Goal: Information Seeking & Learning: Learn about a topic

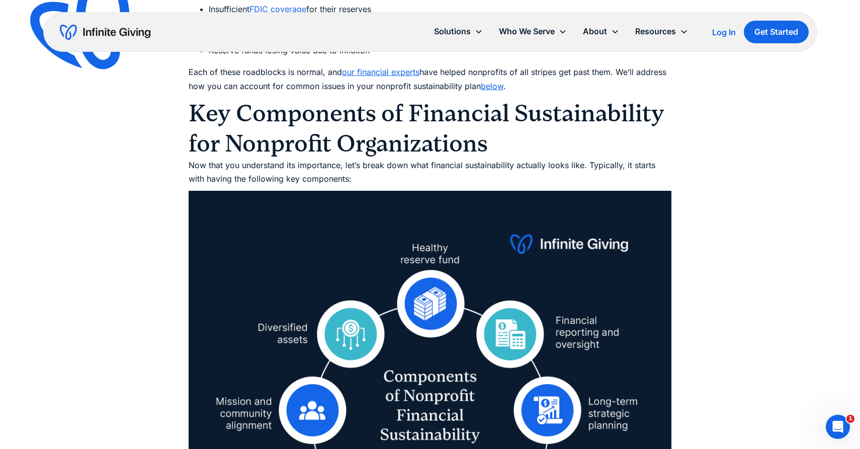
scroll to position [1977, 0]
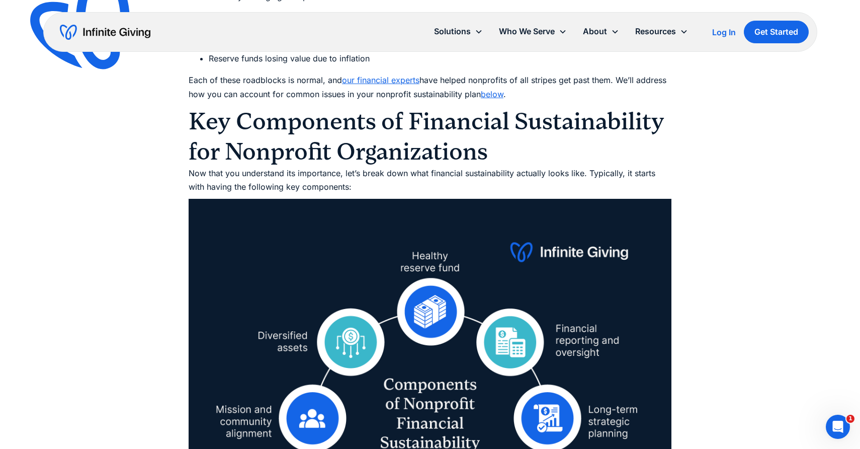
click at [382, 128] on h2 "Key Components of Financial Sustainability for Nonprofit Organizations" at bounding box center [430, 136] width 483 height 60
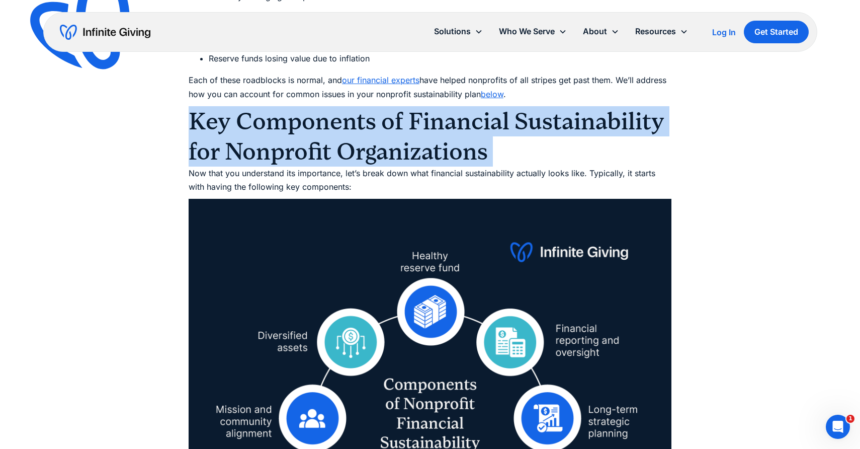
click at [382, 128] on h2 "Key Components of Financial Sustainability for Nonprofit Organizations" at bounding box center [430, 136] width 483 height 60
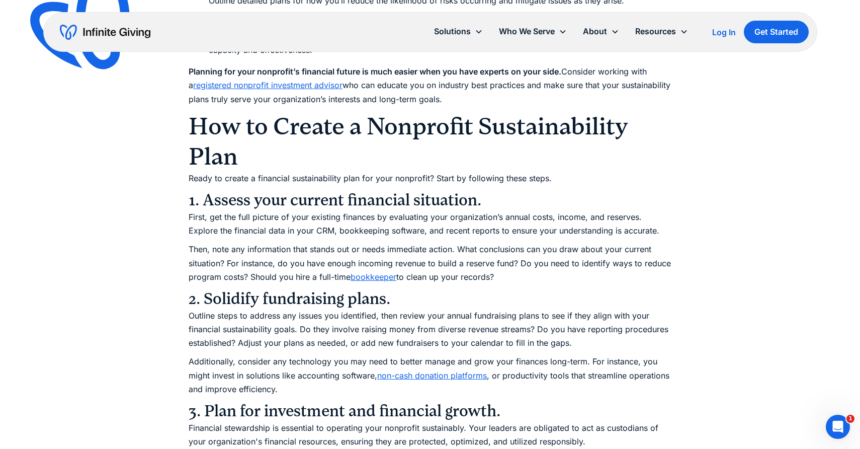
scroll to position [3796, 0]
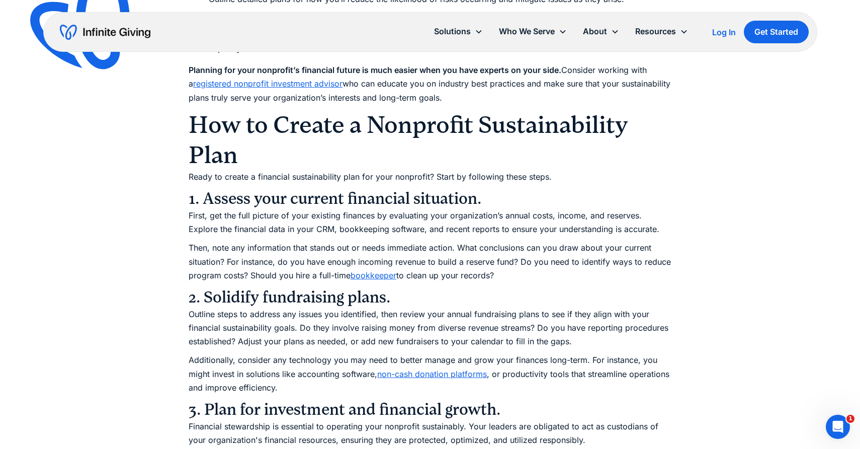
click at [382, 127] on h2 "How to Create a Nonprofit Sustainability Plan" at bounding box center [430, 140] width 483 height 60
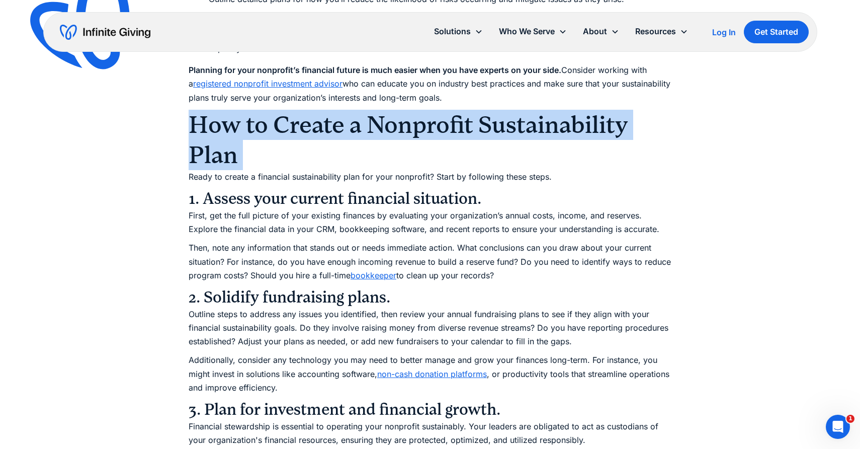
click at [382, 127] on h2 "How to Create a Nonprofit Sustainability Plan" at bounding box center [430, 140] width 483 height 60
copy h2 "How to Create a Nonprofit Sustainability Plan"
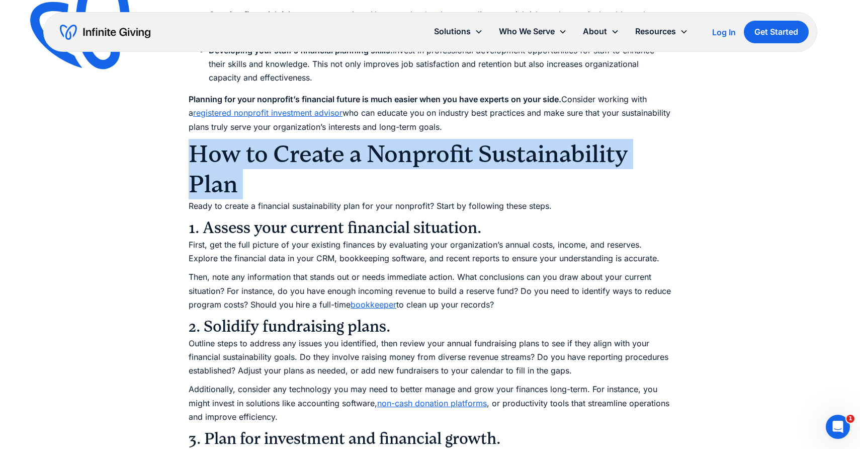
scroll to position [3766, 0]
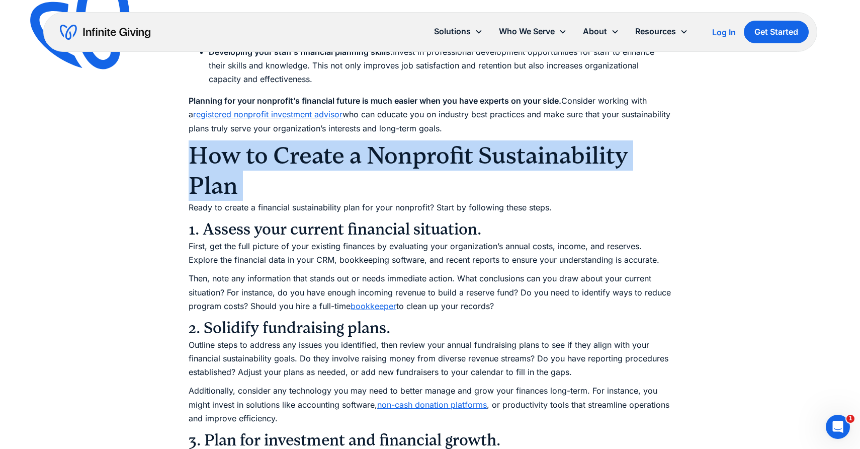
copy h2 "How to Create a Nonprofit Sustainability Plan"
